Goal: Information Seeking & Learning: Learn about a topic

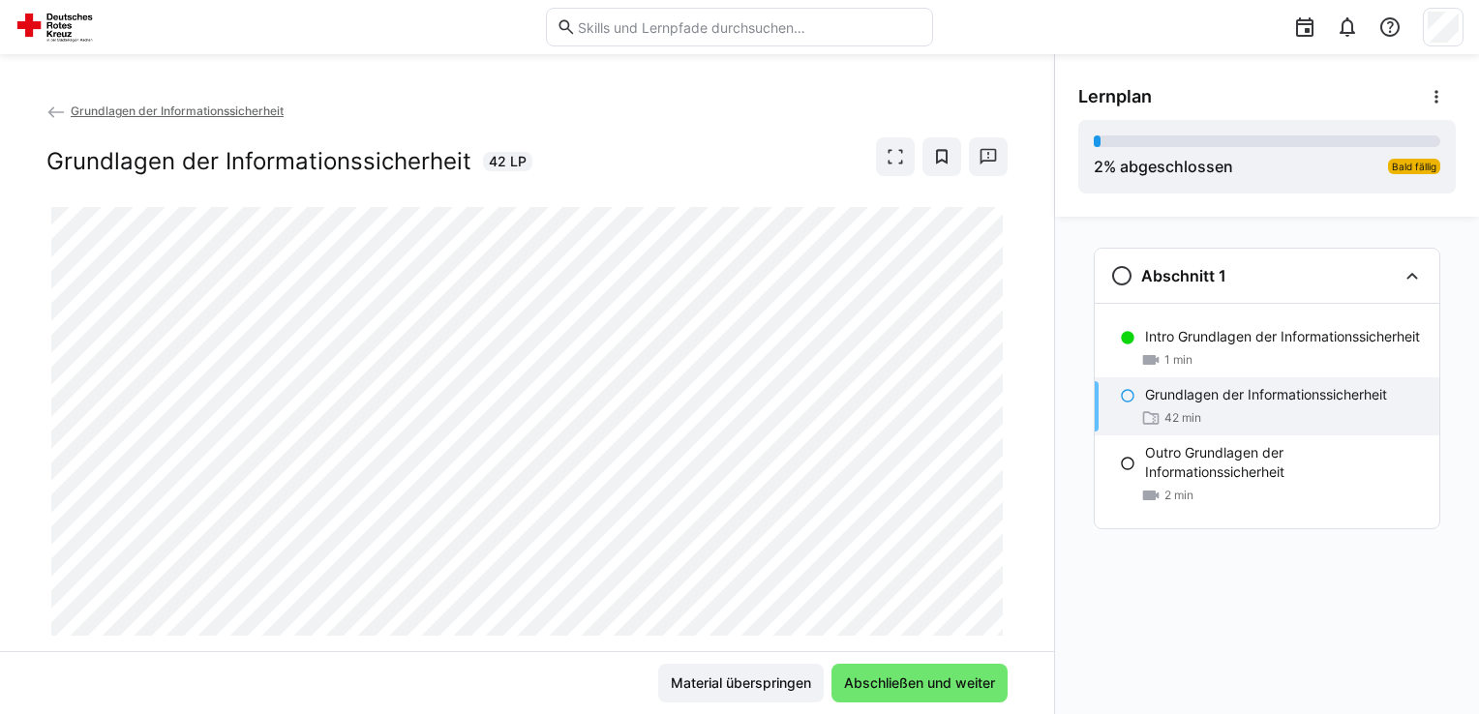
scroll to position [45, 0]
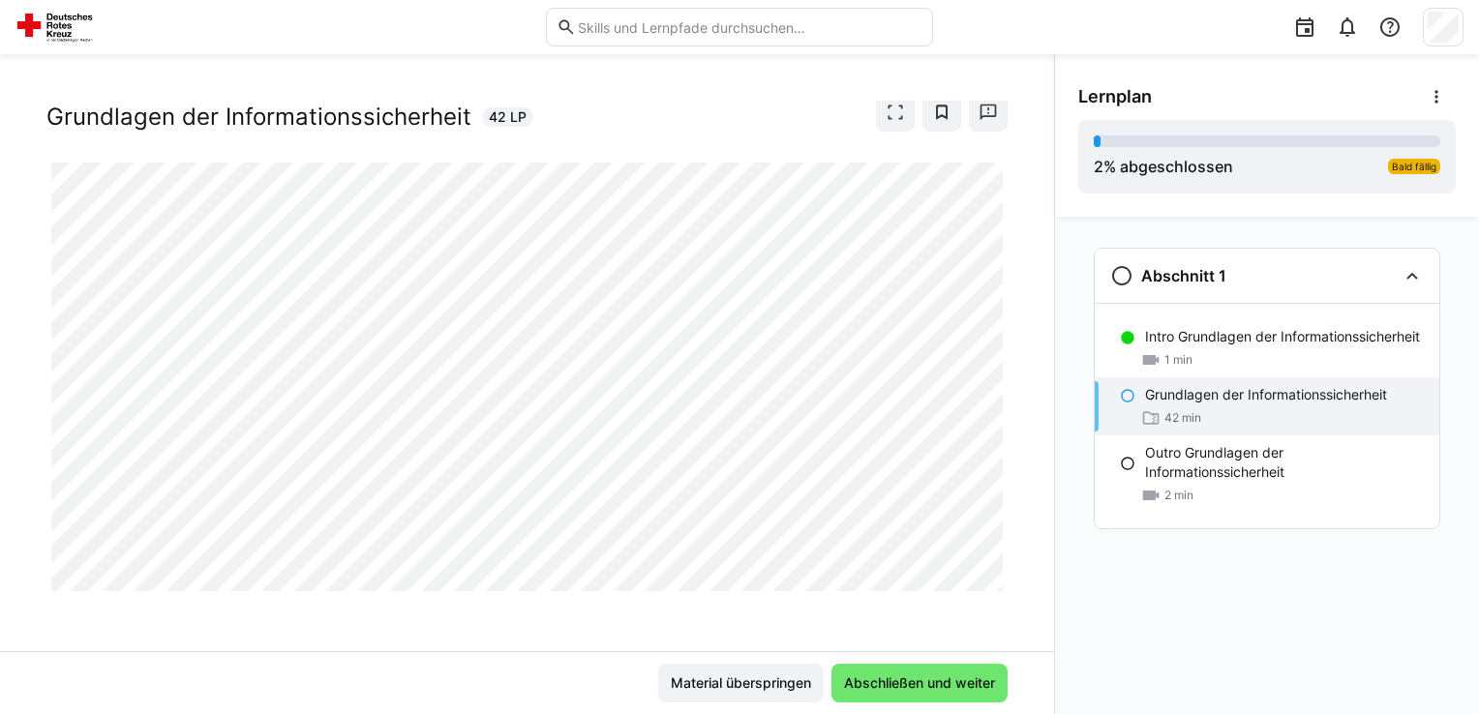
click at [1070, 612] on div "Abschnitt 1 Intro Grundlagen der Informationssicherheit 1 min Grundlagen der In…" at bounding box center [1267, 465] width 424 height 497
drag, startPoint x: 1003, startPoint y: 529, endPoint x: 968, endPoint y: 610, distance: 87.6
click at [968, 610] on div "Grundlagen der Informationssicherheit Grundlagen der Informationssicherheit 42 …" at bounding box center [527, 376] width 1054 height 551
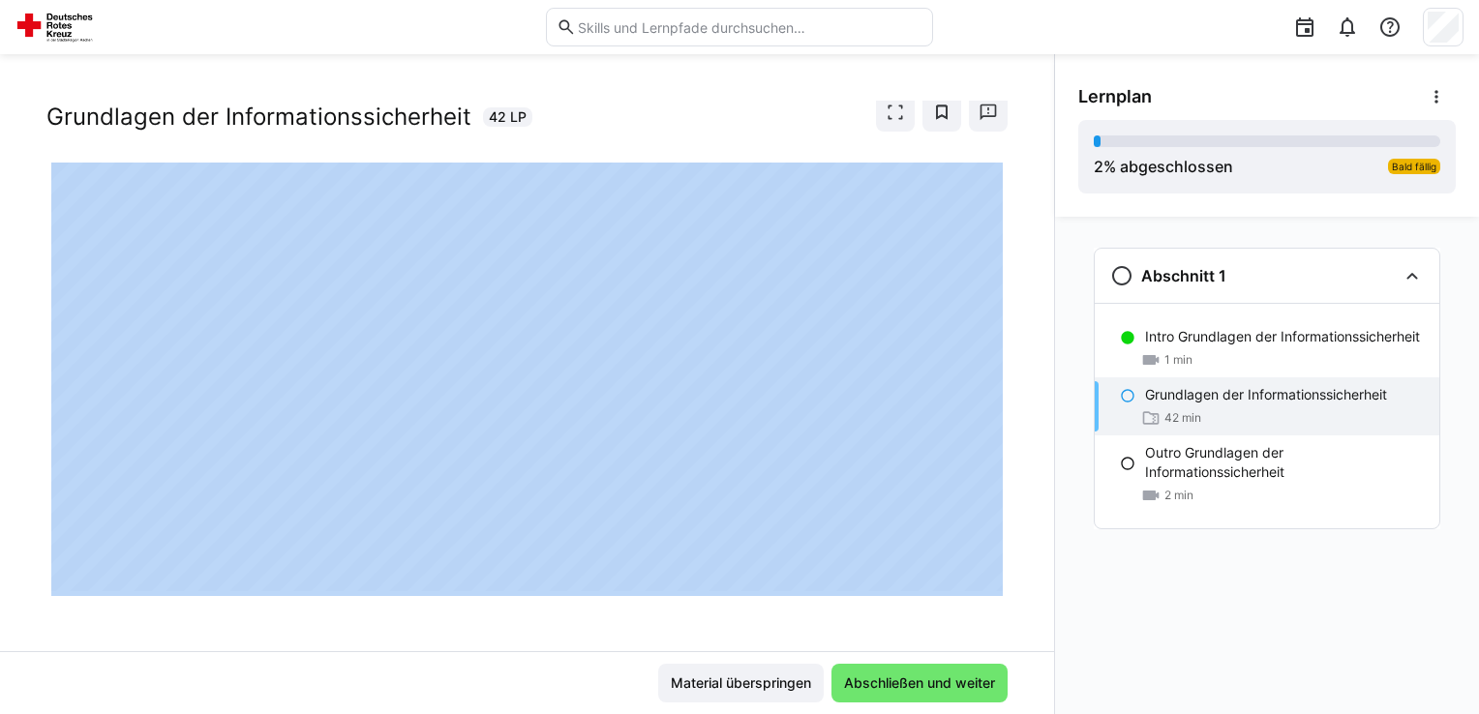
click at [968, 610] on div "Grundlagen der Informationssicherheit Grundlagen der Informationssicherheit 42 …" at bounding box center [527, 376] width 1054 height 551
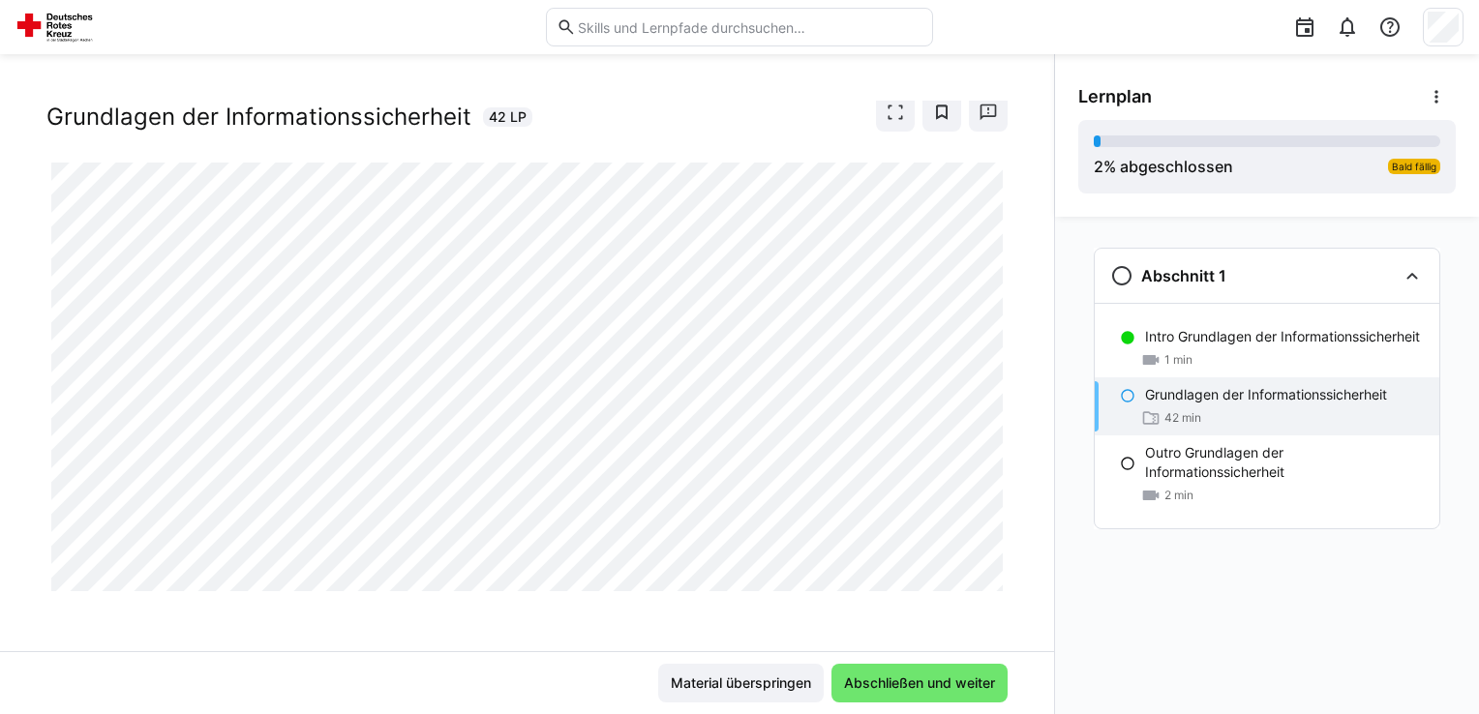
drag, startPoint x: 968, startPoint y: 610, endPoint x: 1111, endPoint y: 672, distance: 156.1
click at [1111, 672] on div "Abschnitt 1 Intro Grundlagen der Informationssicherheit 1 min Grundlagen der In…" at bounding box center [1267, 465] width 424 height 497
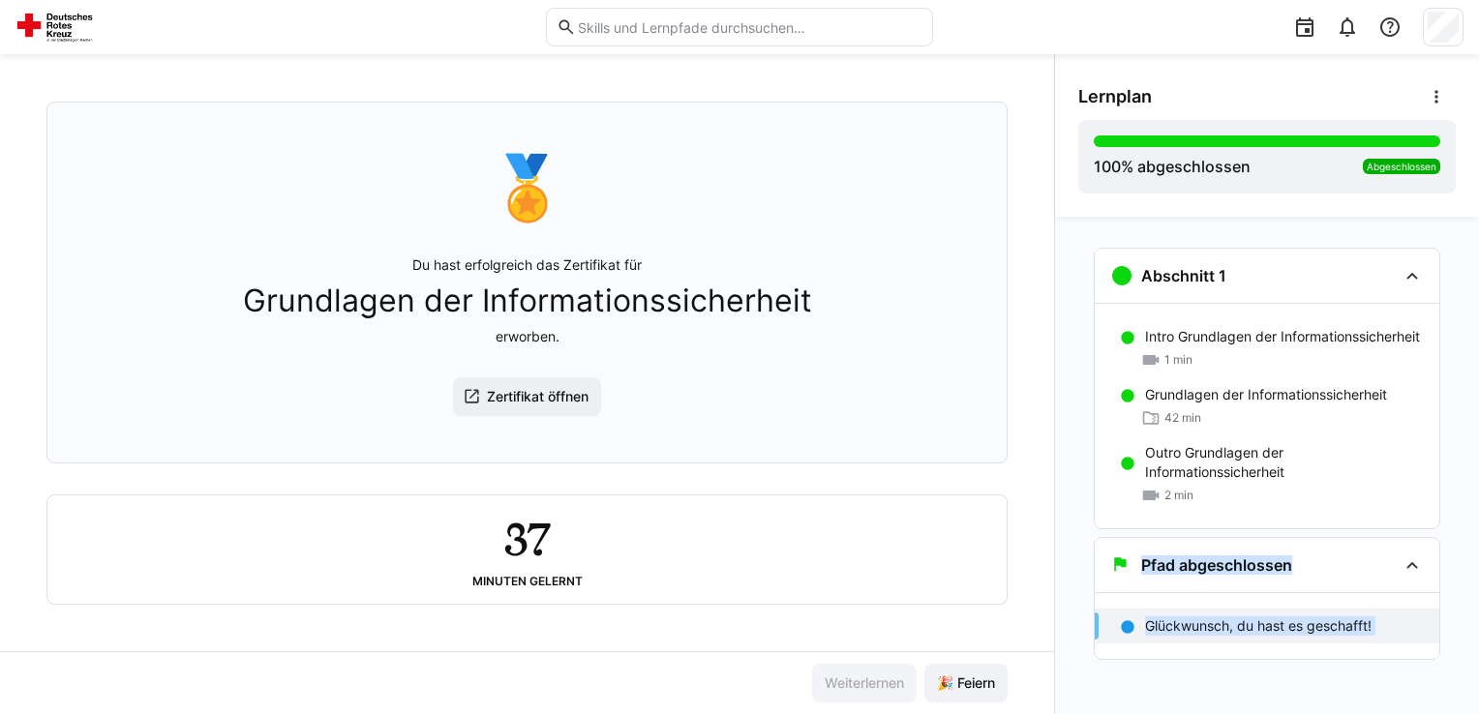
scroll to position [0, 0]
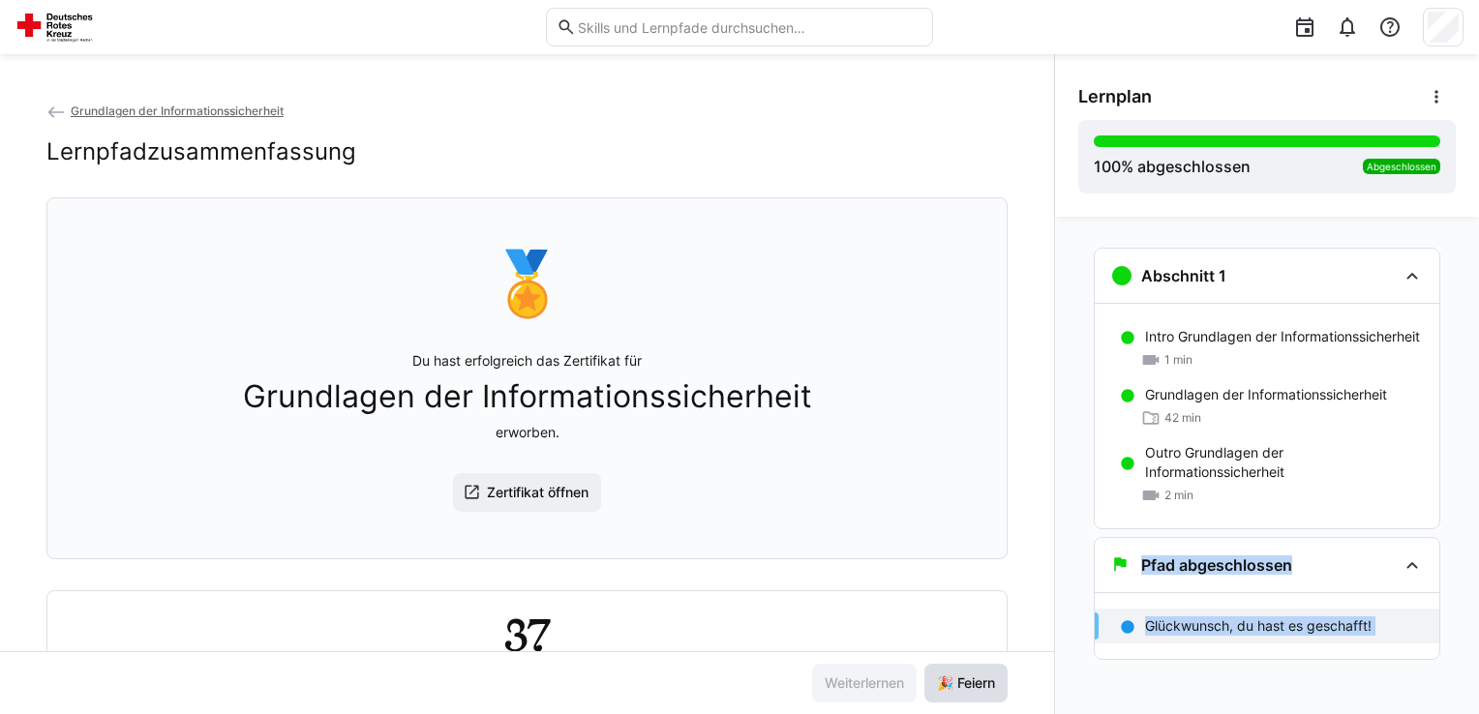
click at [934, 687] on span "🎉 Feiern" at bounding box center [966, 683] width 64 height 19
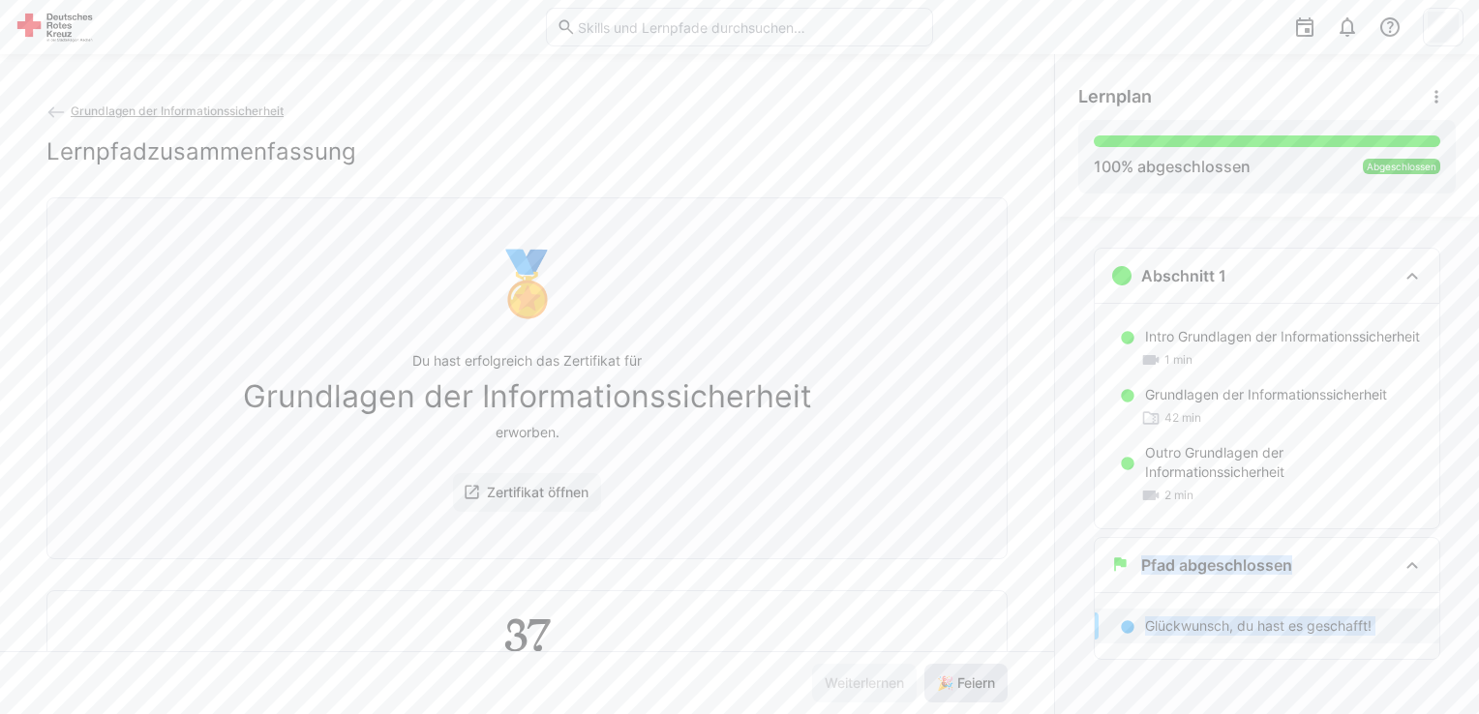
click at [934, 687] on span "🎉 Feiern" at bounding box center [966, 683] width 64 height 19
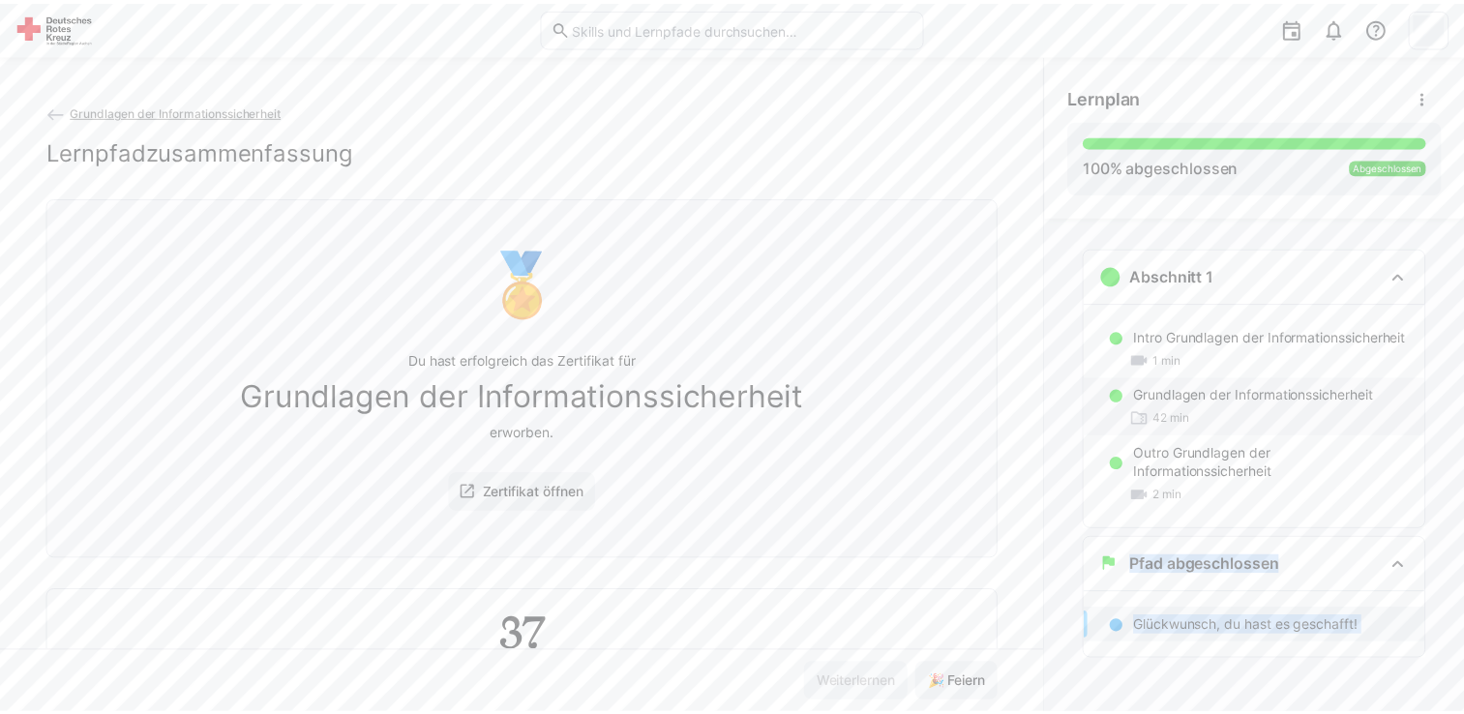
scroll to position [4, 0]
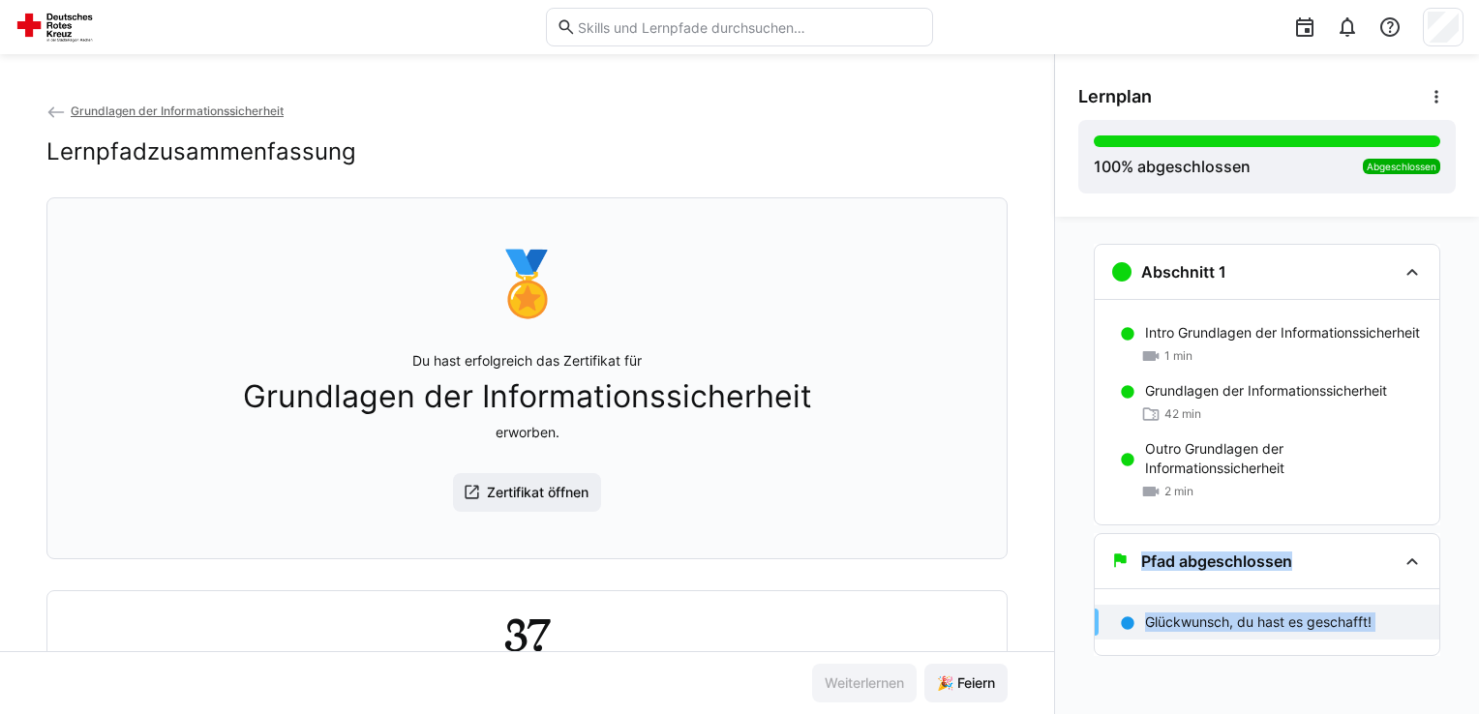
click at [204, 113] on span "Grundlagen der Informationssicherheit" at bounding box center [177, 111] width 213 height 15
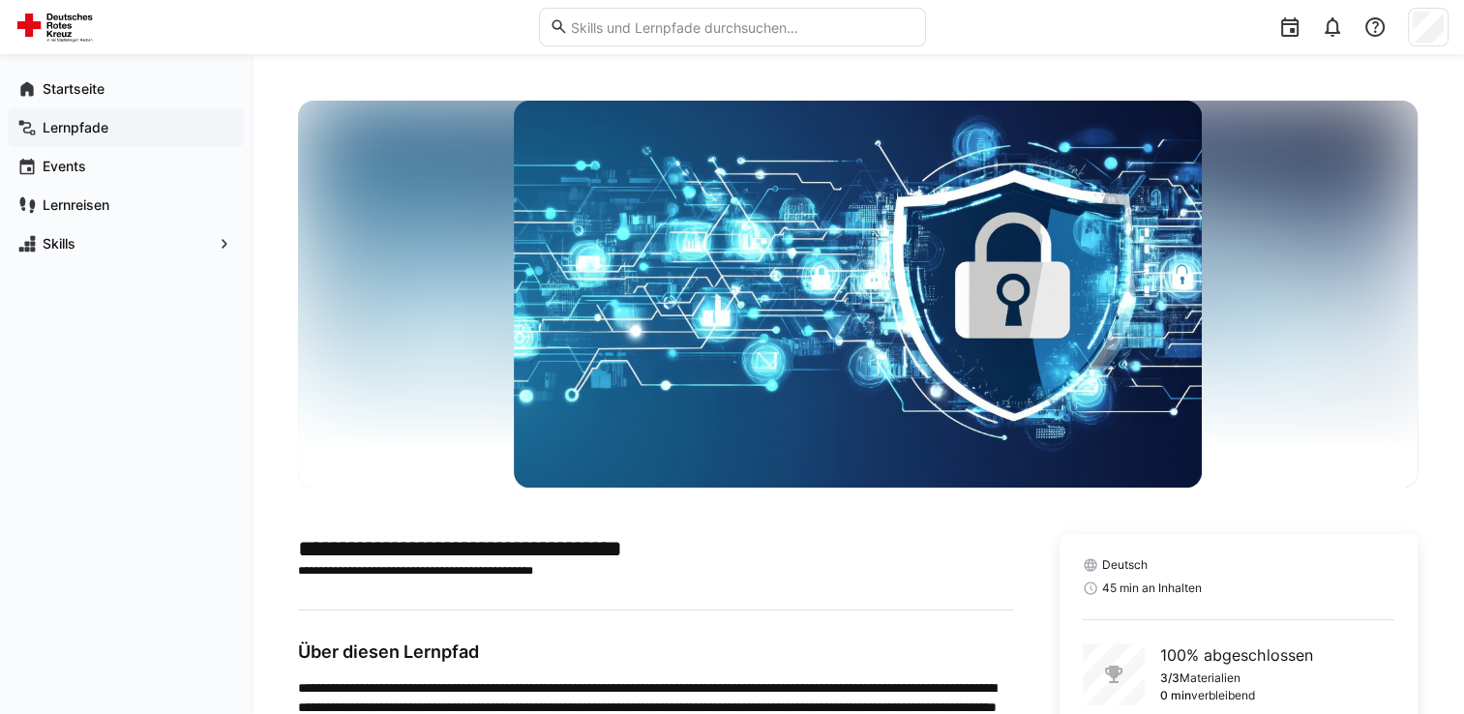
click at [204, 113] on div "Lernpfade" at bounding box center [126, 127] width 236 height 39
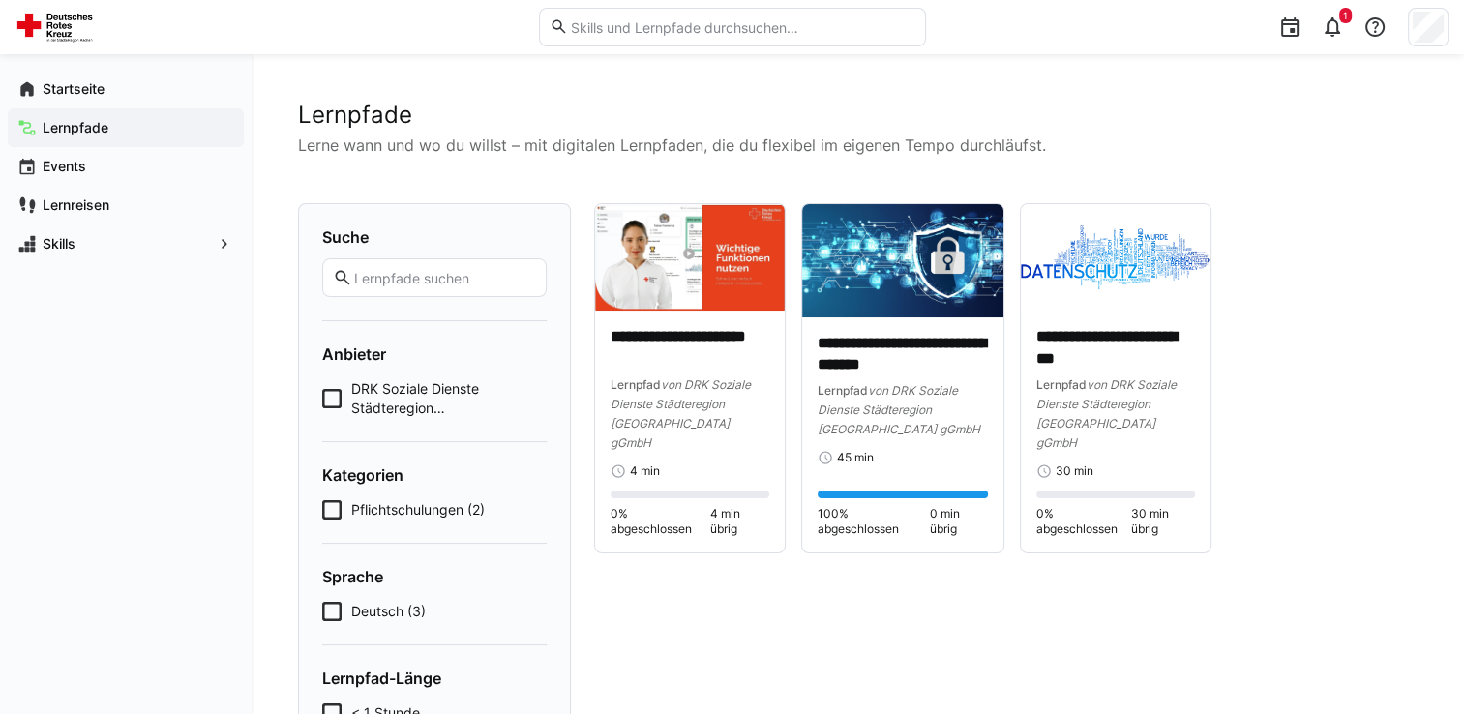
drag, startPoint x: 1122, startPoint y: 432, endPoint x: 1092, endPoint y: 579, distance: 150.1
click at [1092, 579] on div "**********" at bounding box center [1006, 564] width 824 height 723
click at [1080, 350] on p "**********" at bounding box center [1116, 348] width 159 height 45
click at [1101, 271] on app-root "**********" at bounding box center [732, 459] width 1464 height 919
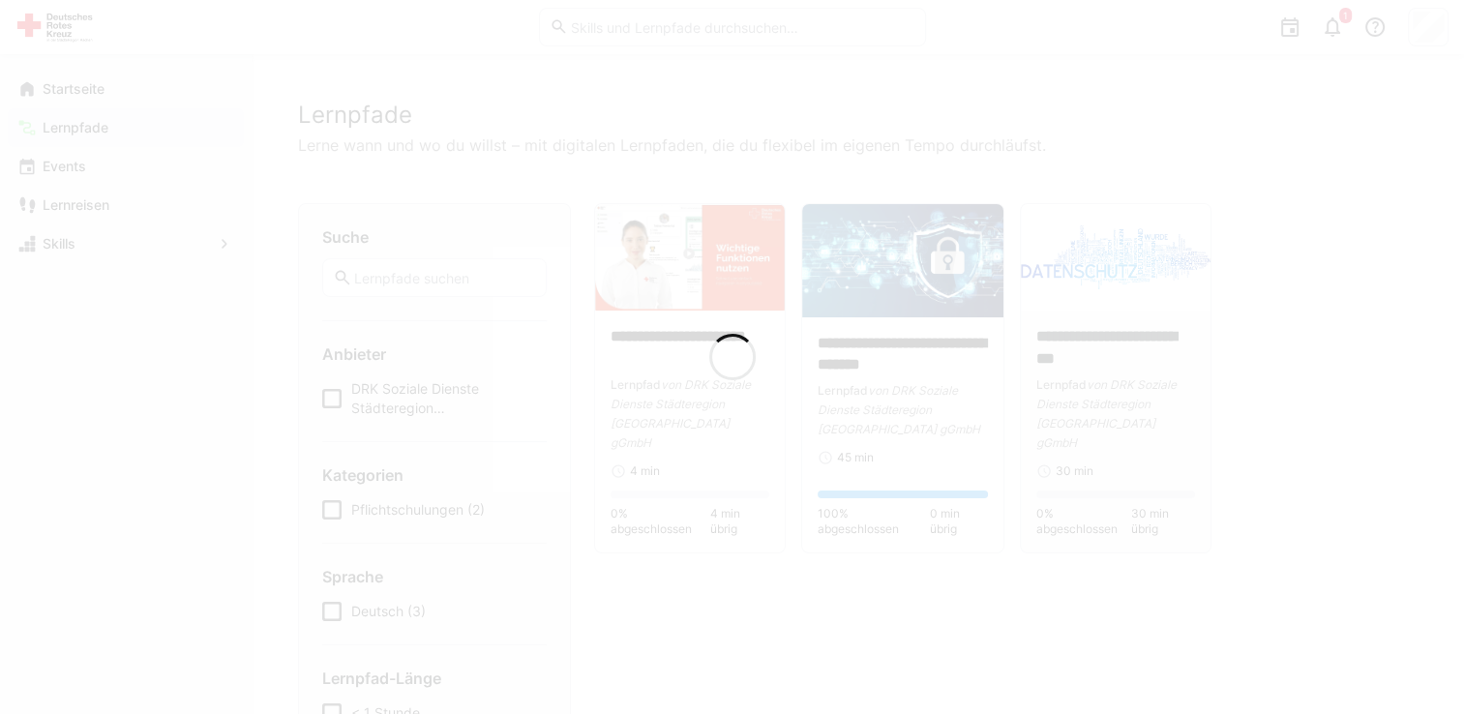
click at [1101, 271] on div at bounding box center [732, 357] width 1464 height 714
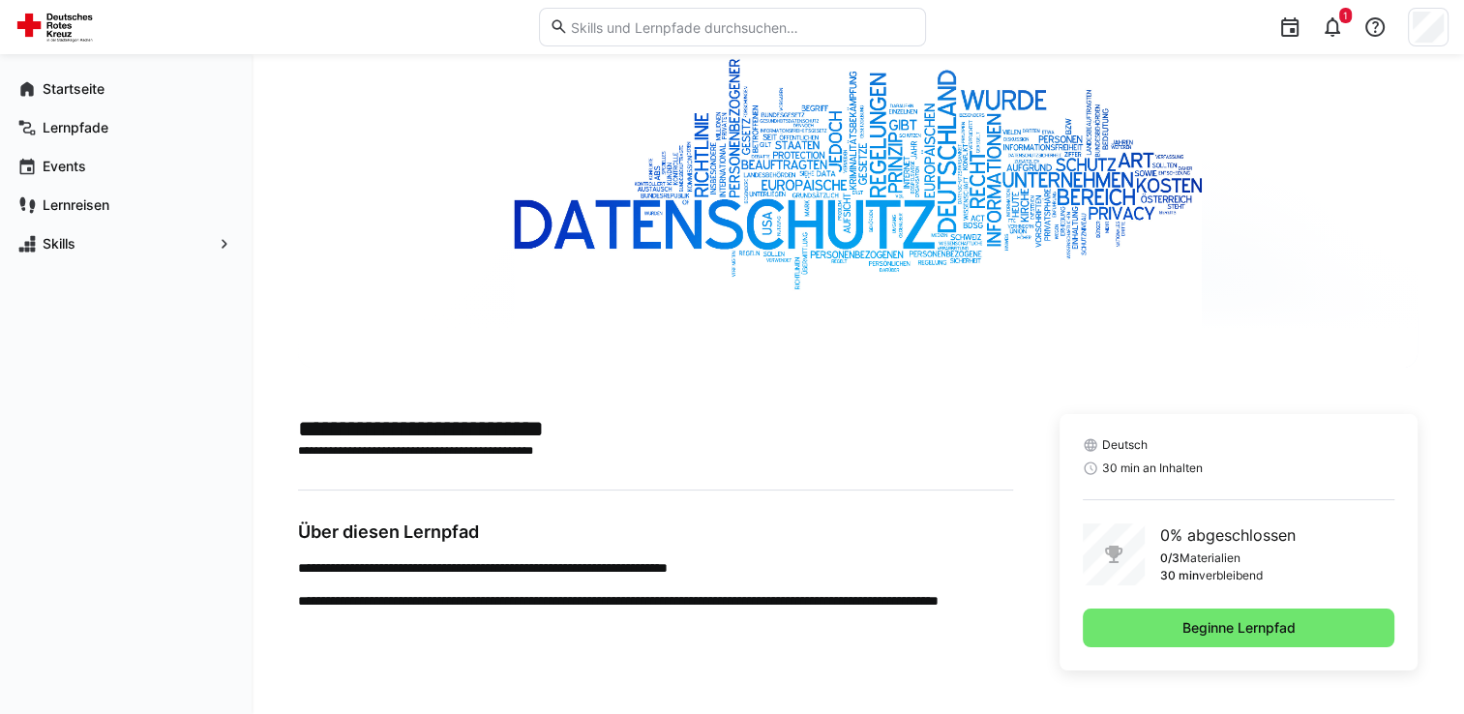
scroll to position [122, 0]
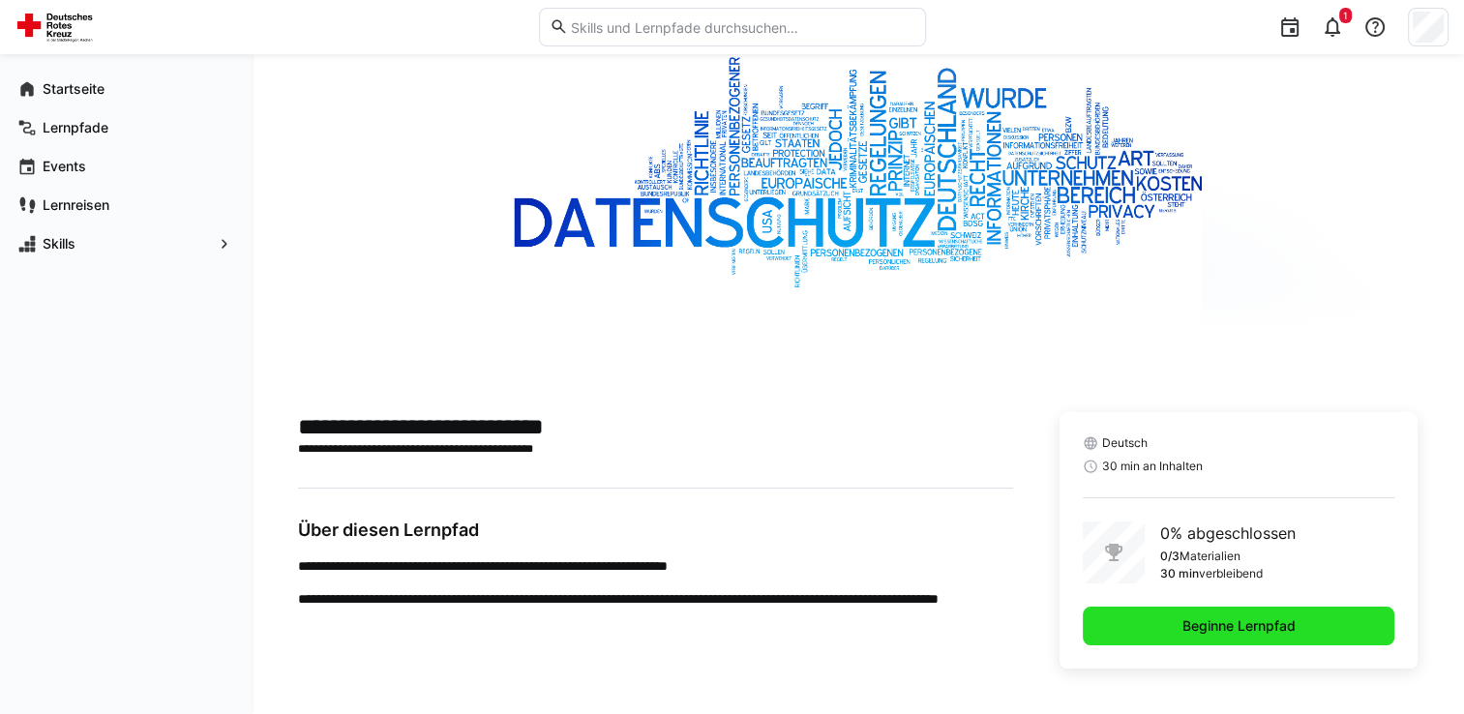
click at [1160, 617] on span "Beginne Lernpfad" at bounding box center [1239, 626] width 312 height 39
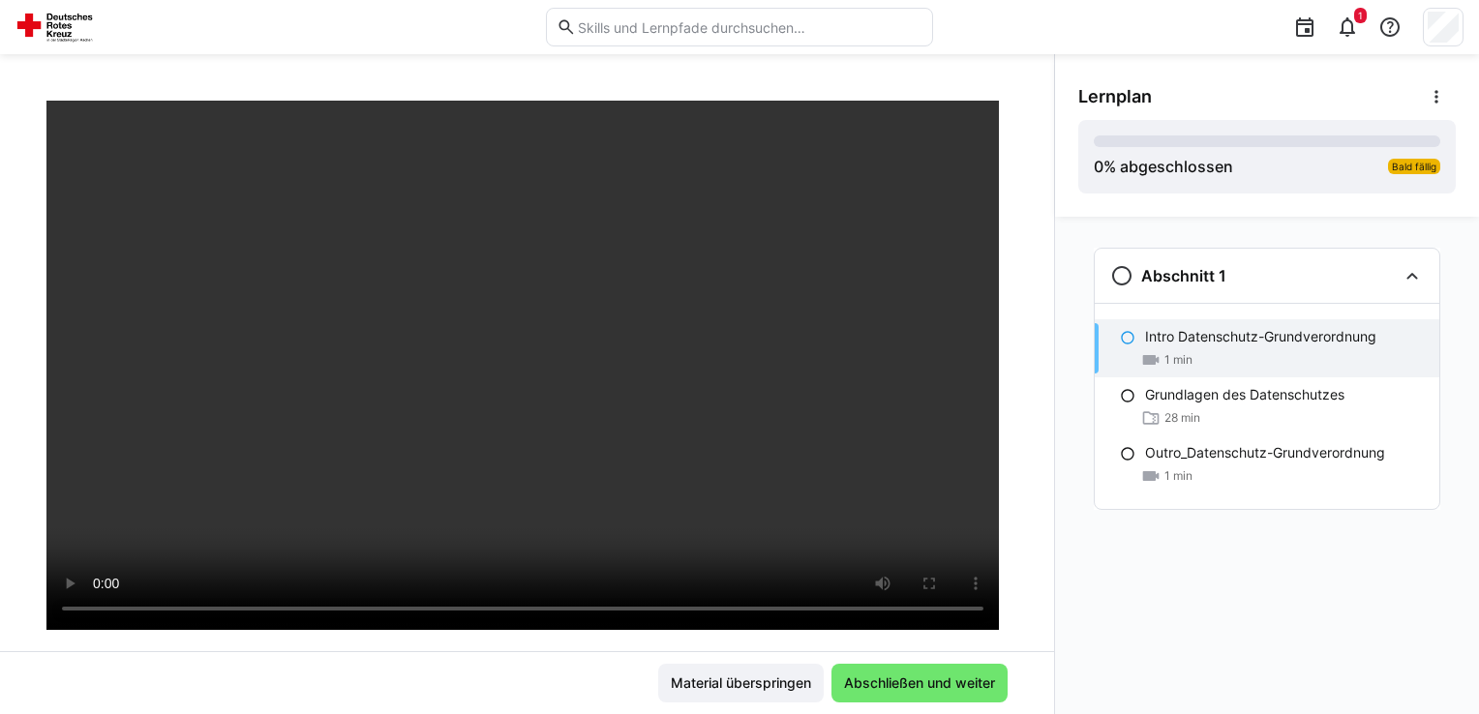
scroll to position [114, 0]
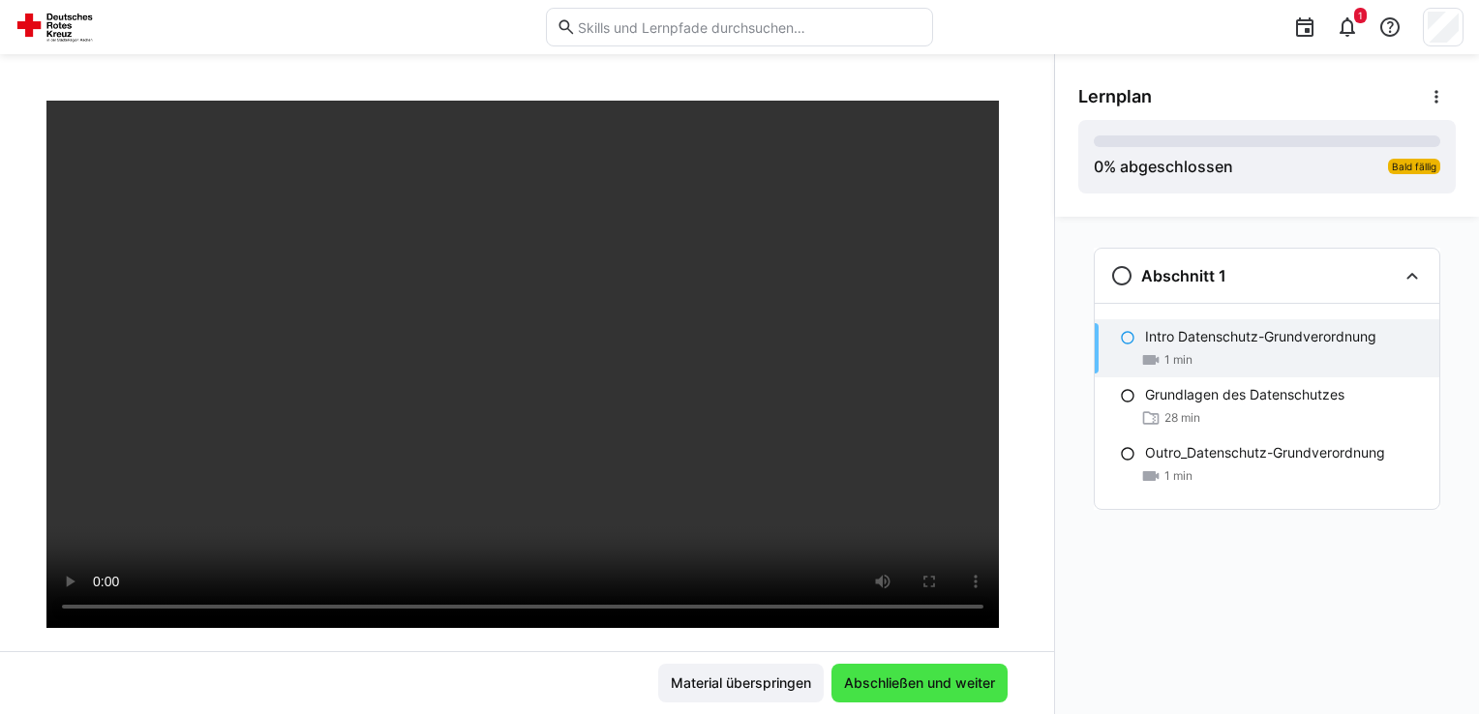
click at [933, 695] on span "Abschließen und weiter" at bounding box center [919, 683] width 176 height 39
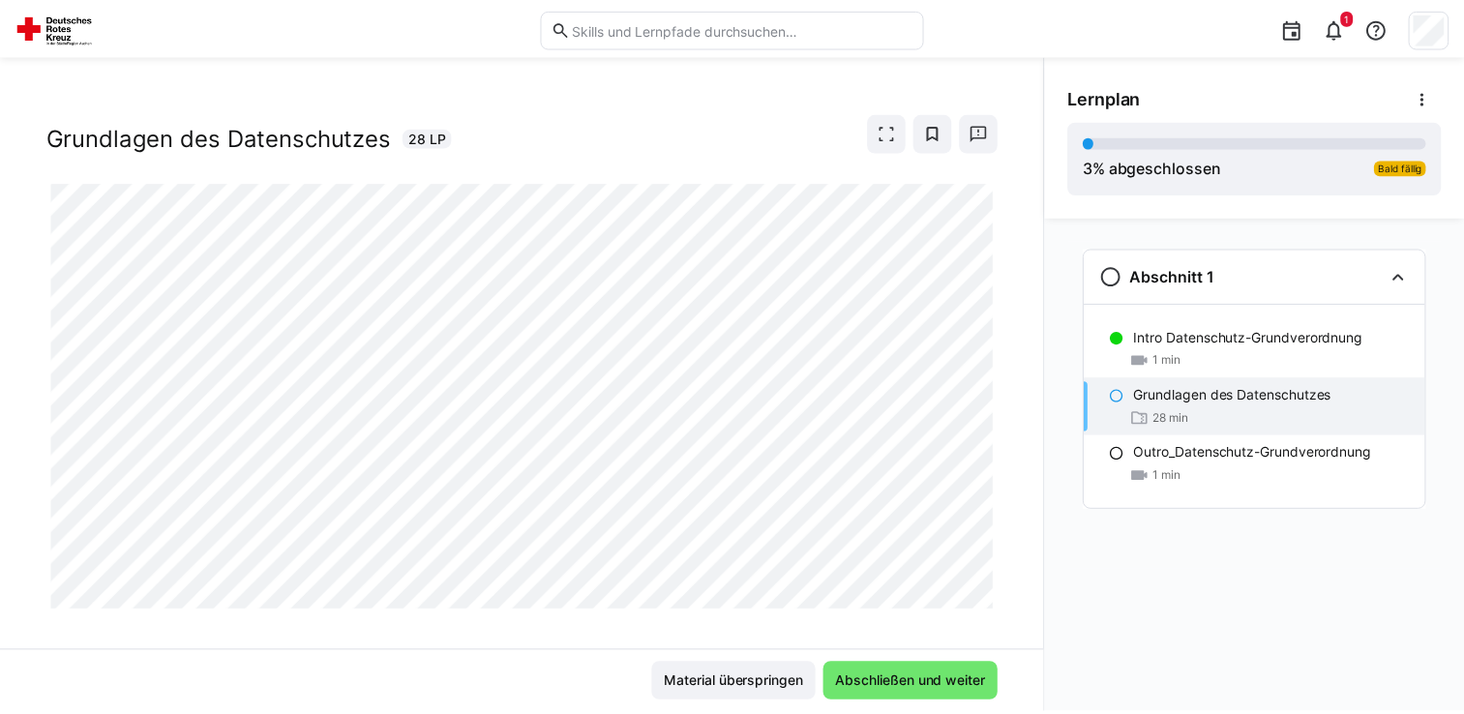
scroll to position [13, 0]
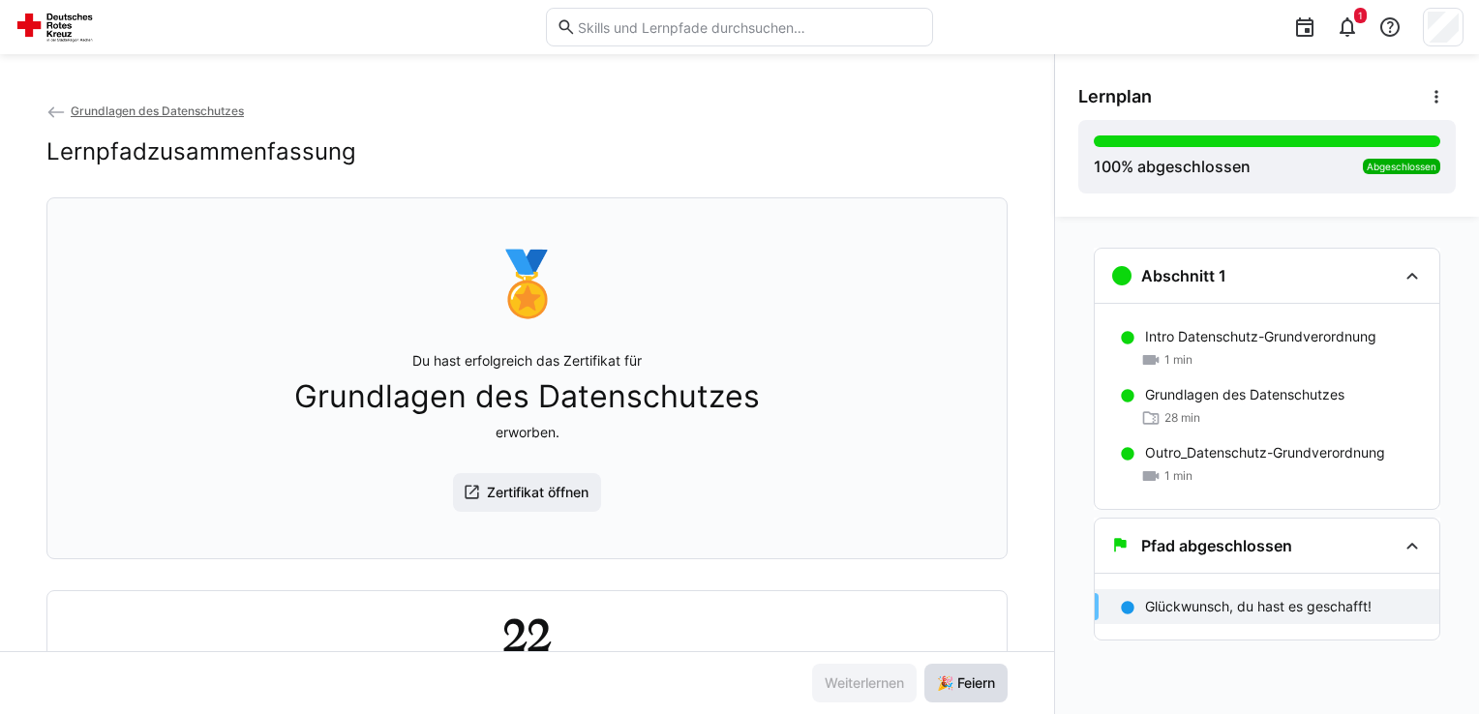
click at [959, 680] on span "🎉 Feiern" at bounding box center [966, 683] width 64 height 19
click at [1340, 29] on eds-icon at bounding box center [1347, 26] width 23 height 23
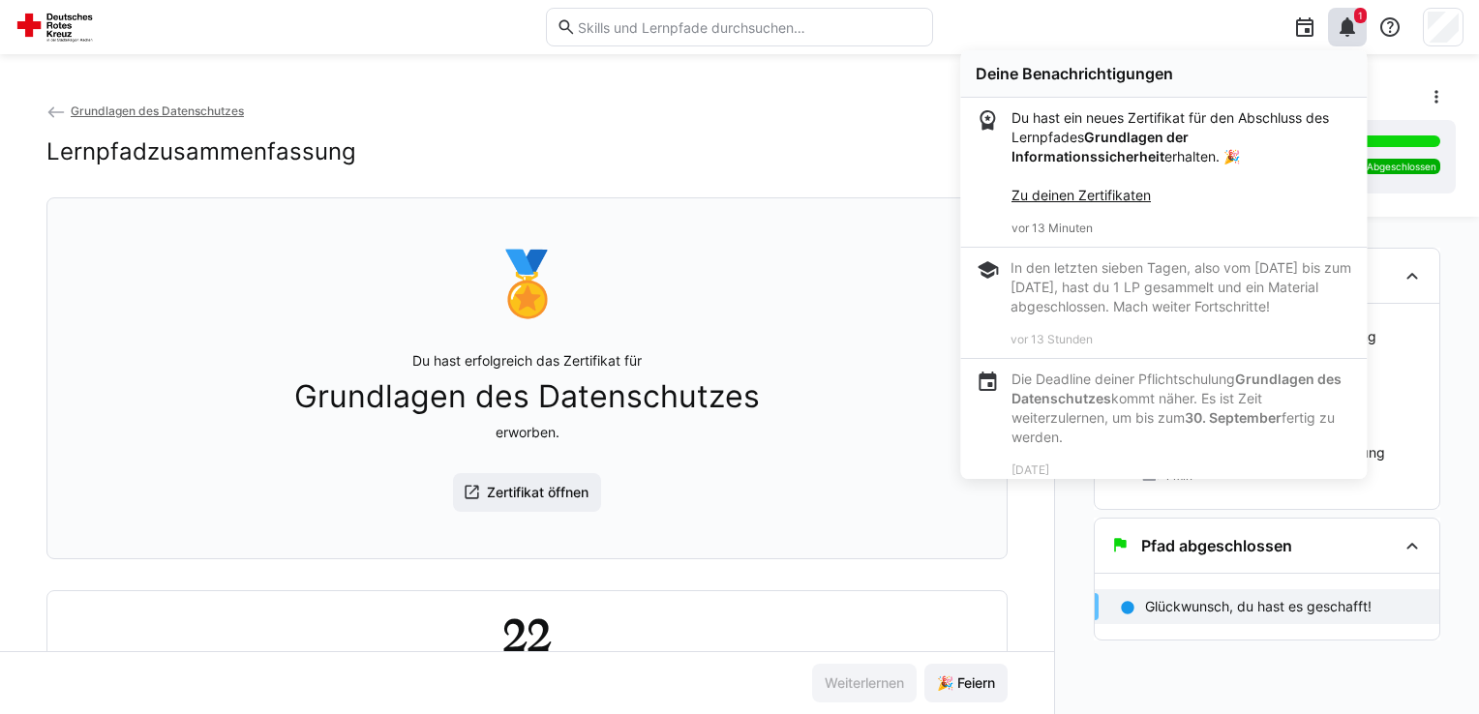
click at [58, 106] on eds-icon at bounding box center [55, 112] width 19 height 19
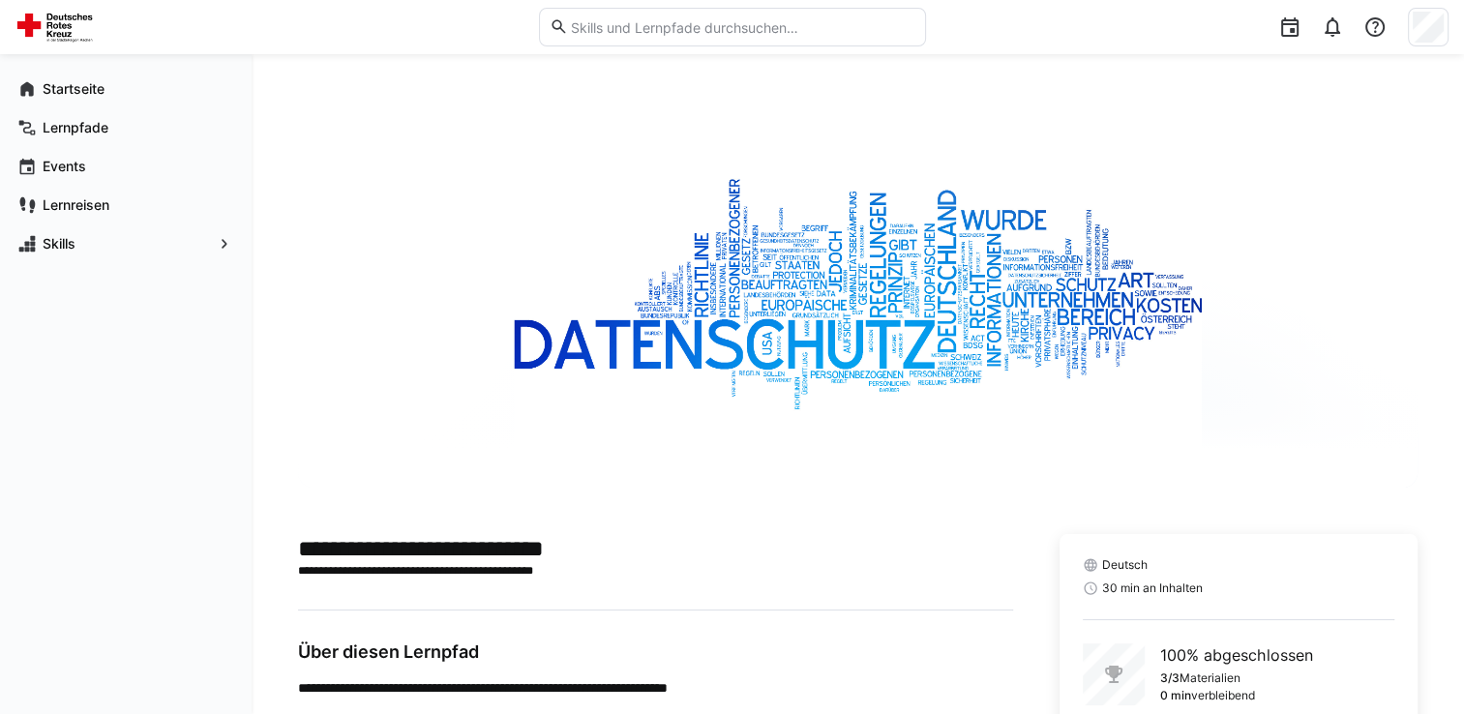
click at [58, 106] on div "Startseite" at bounding box center [126, 89] width 236 height 39
